Goal: Navigation & Orientation: Find specific page/section

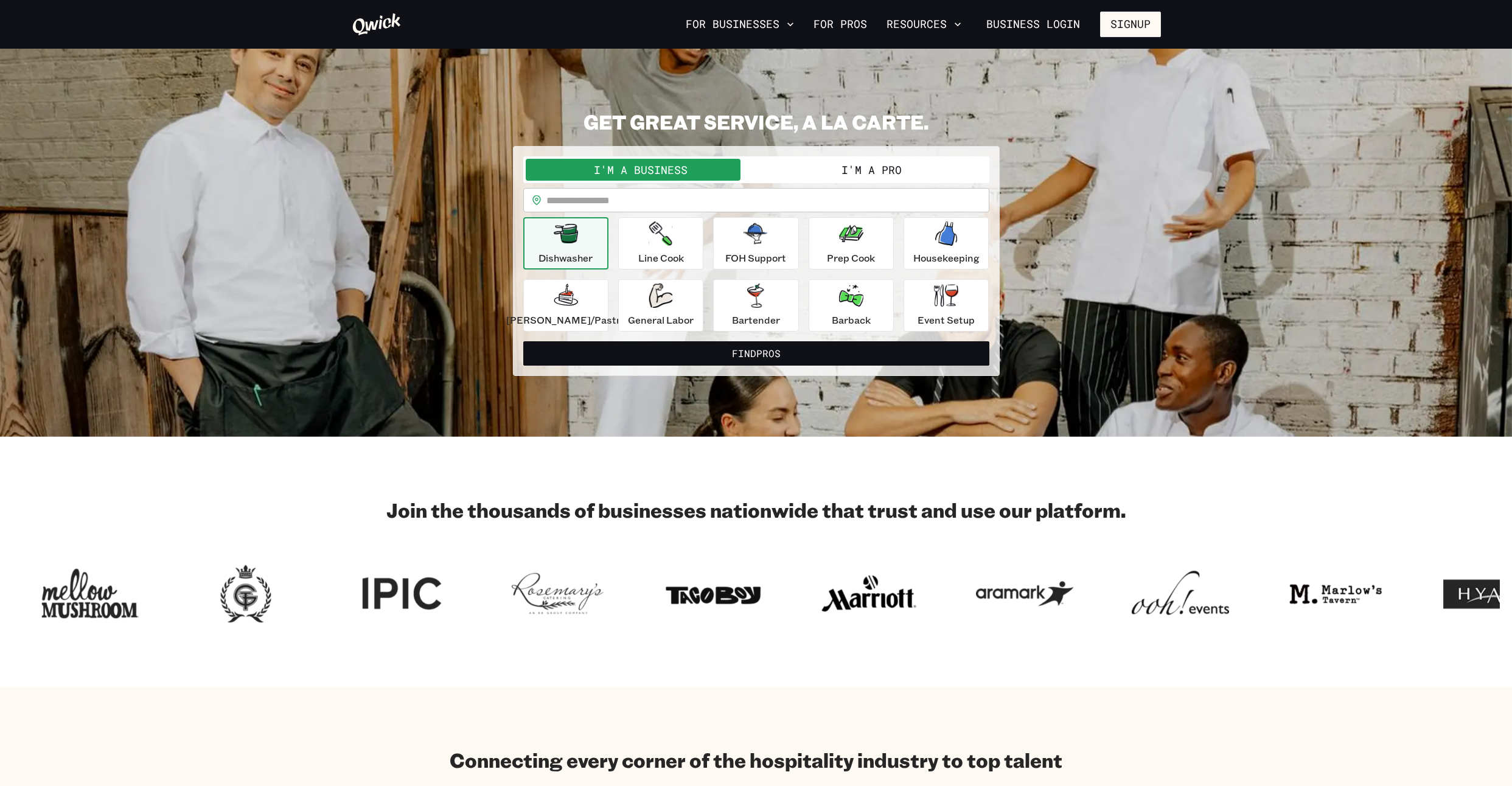
click at [870, 170] on button "I'm a Pro" at bounding box center [872, 169] width 230 height 22
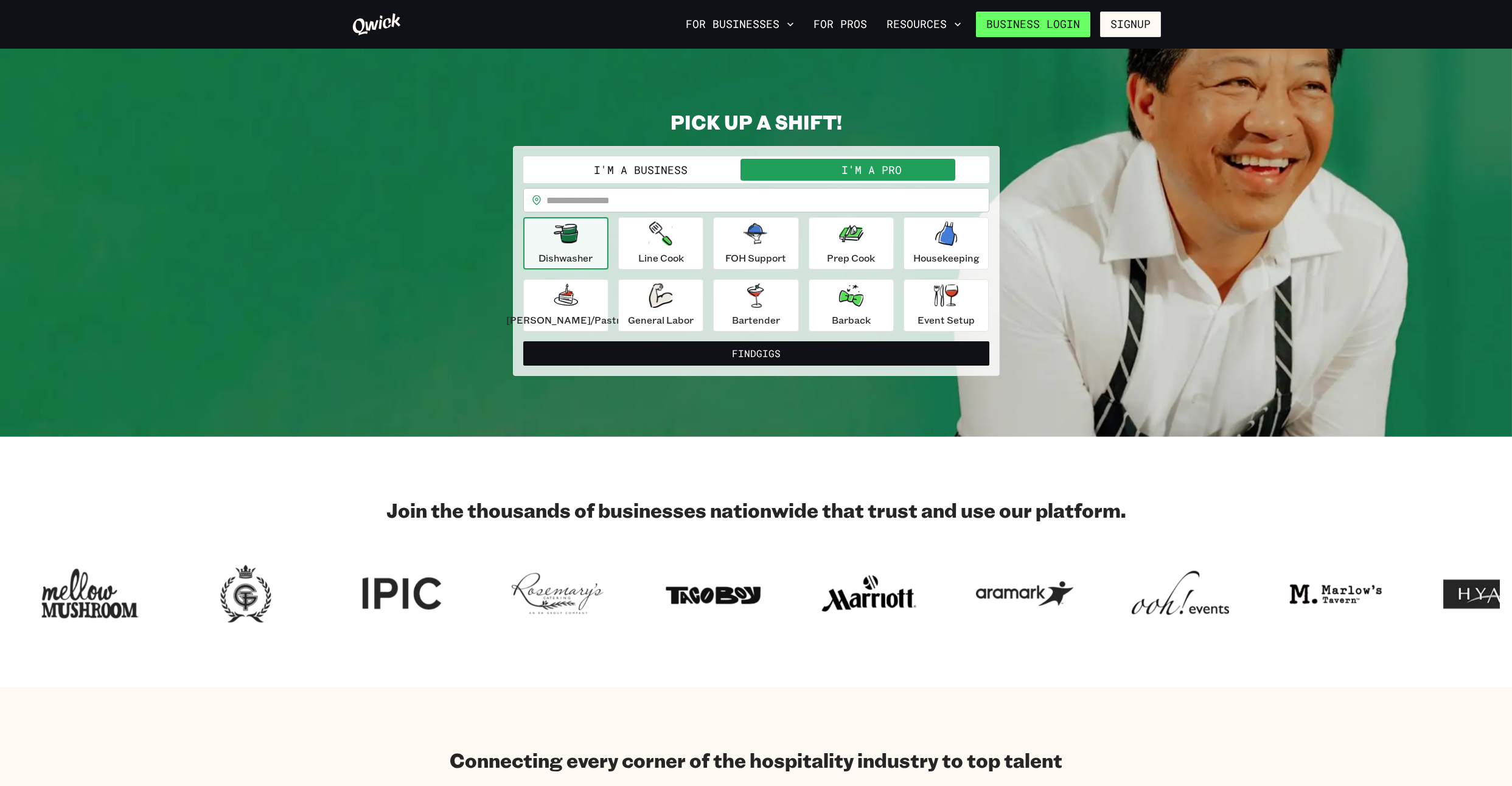
click at [1064, 18] on link "Business Login" at bounding box center [1033, 24] width 114 height 26
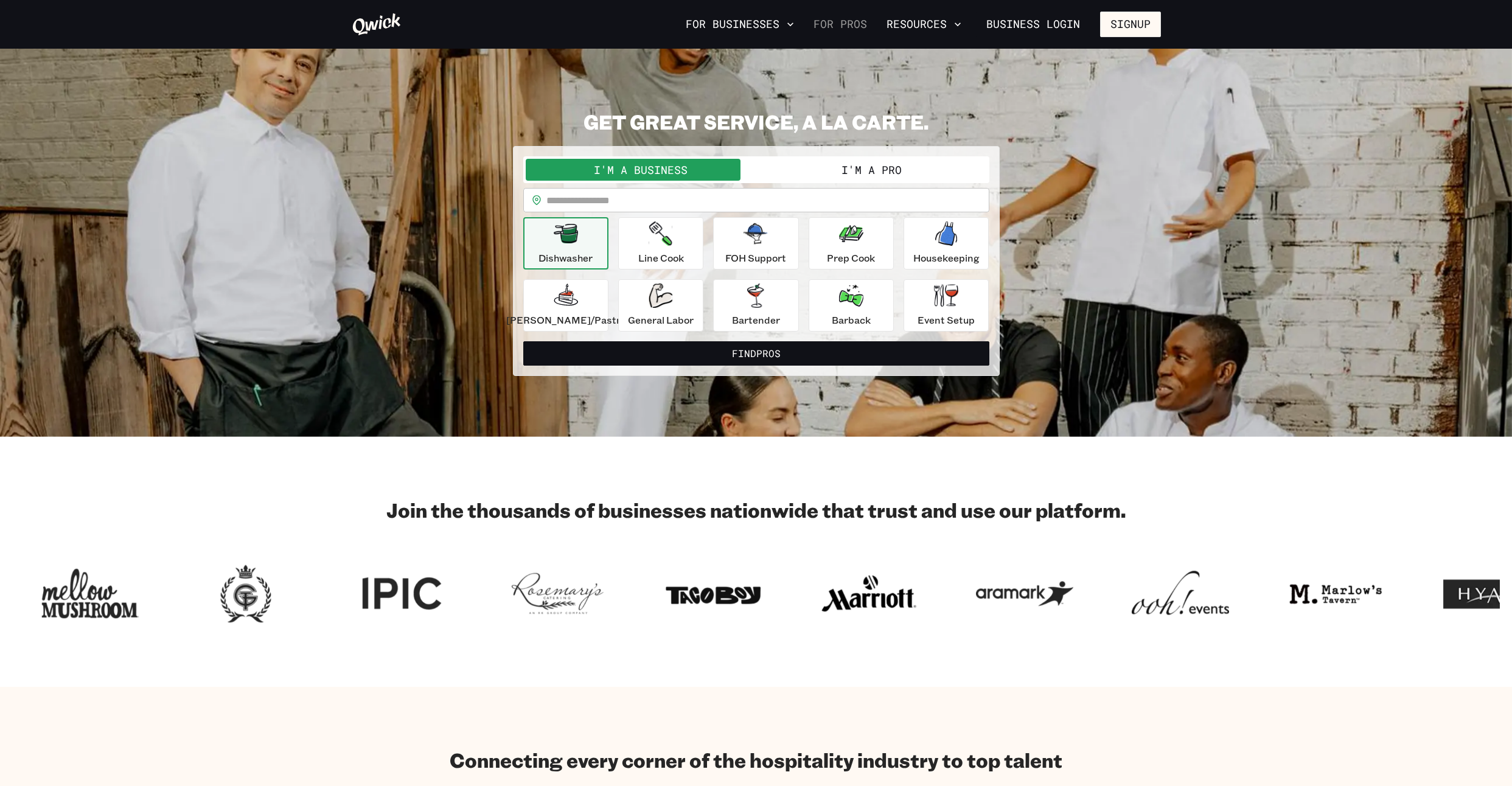
click at [848, 26] on link "For Pros" at bounding box center [839, 24] width 63 height 21
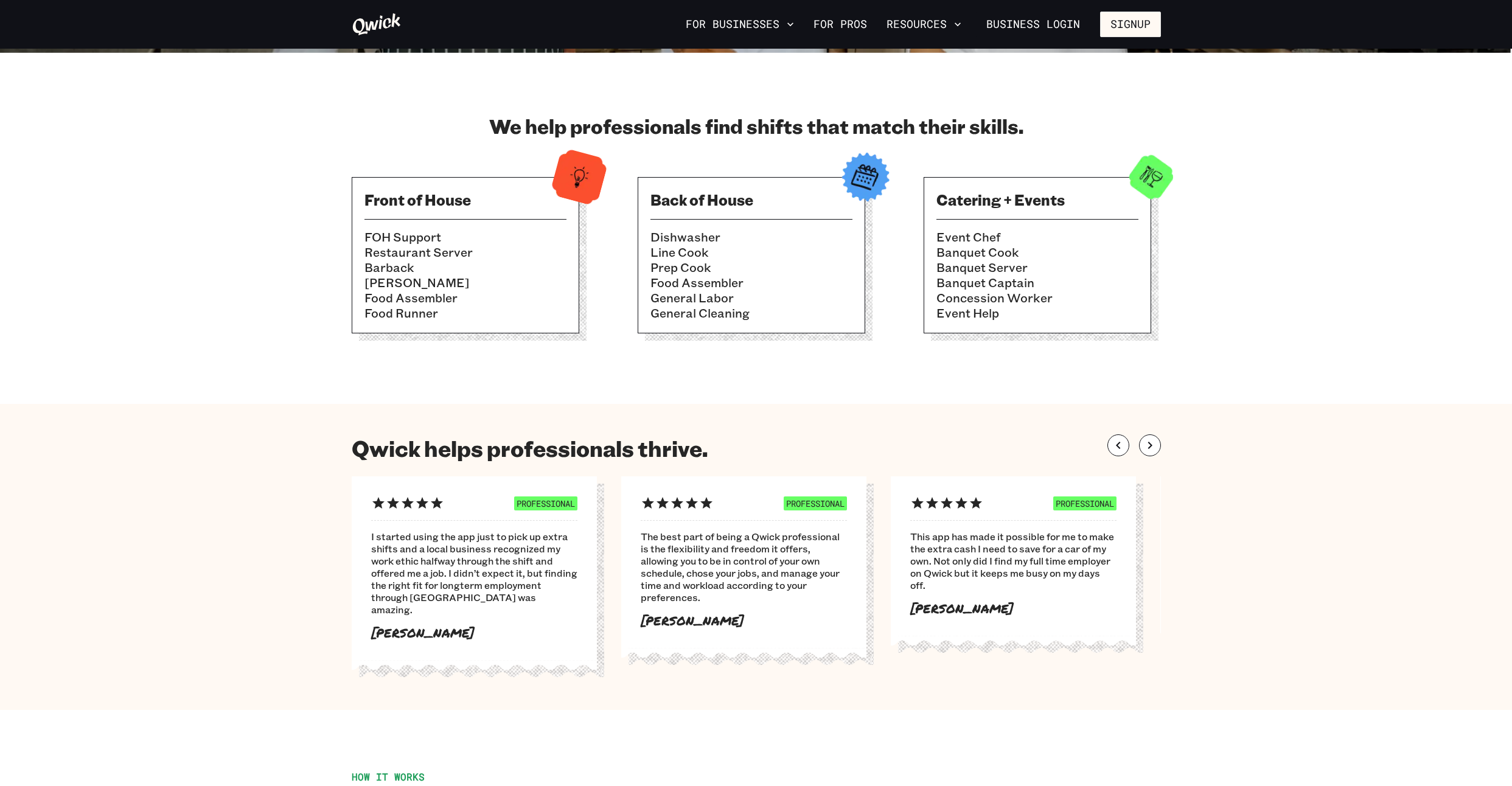
scroll to position [342, 0]
